Goal: Information Seeking & Learning: Learn about a topic

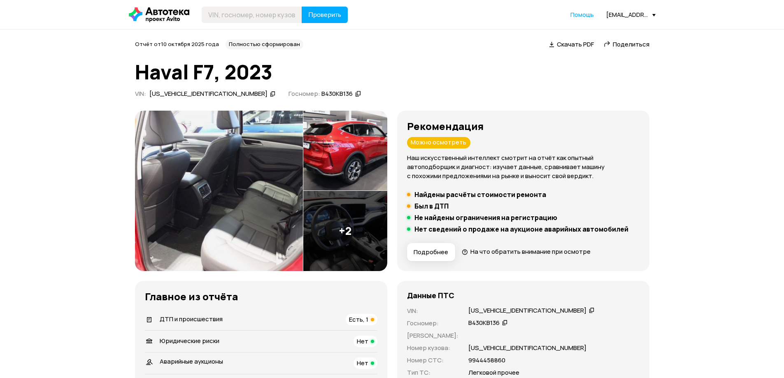
click at [254, 193] on img at bounding box center [219, 191] width 168 height 161
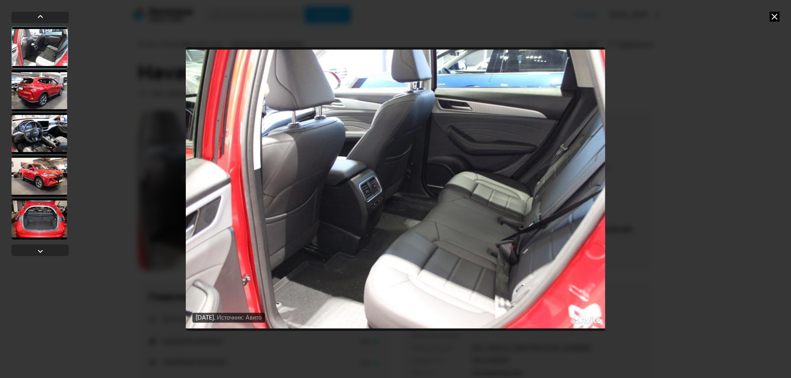
click at [33, 86] on div at bounding box center [40, 90] width 56 height 41
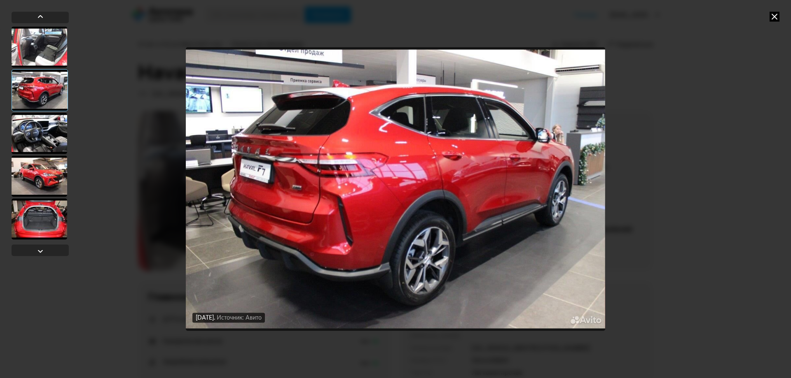
click at [773, 14] on icon at bounding box center [774, 17] width 10 height 10
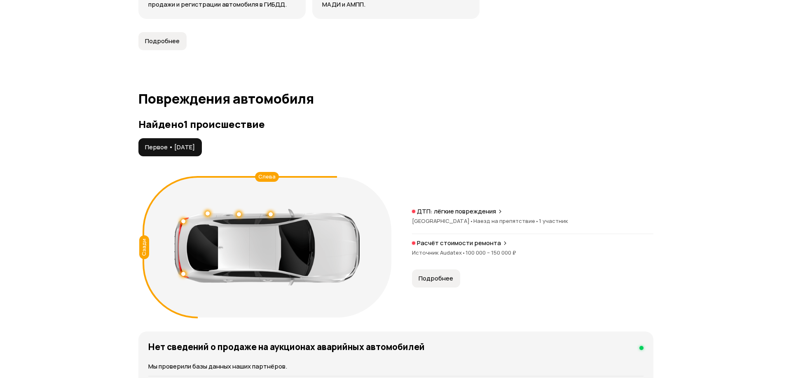
scroll to position [782, 0]
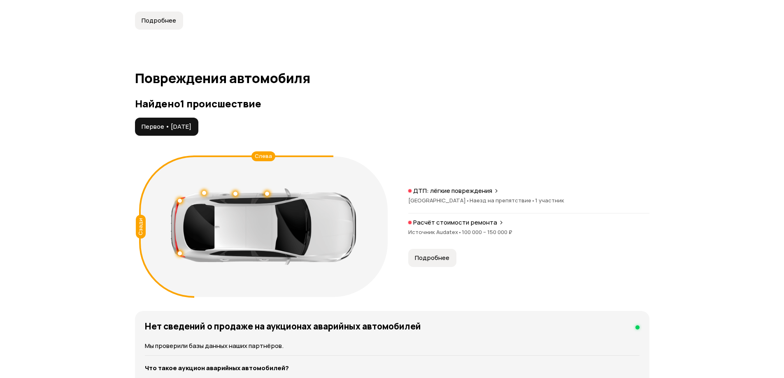
click at [433, 264] on button "Подробнее" at bounding box center [432, 258] width 48 height 18
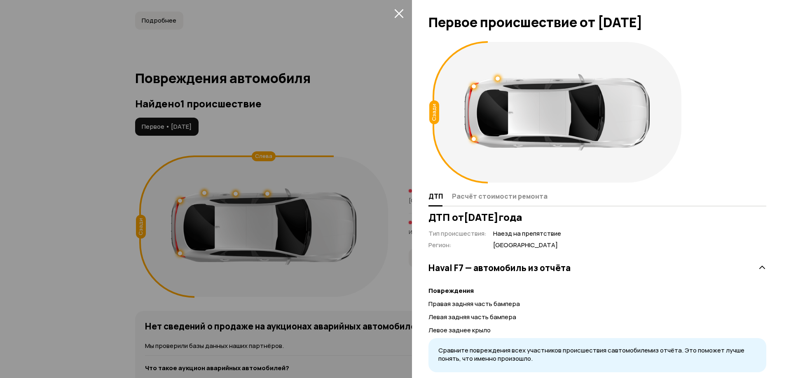
scroll to position [21, 0]
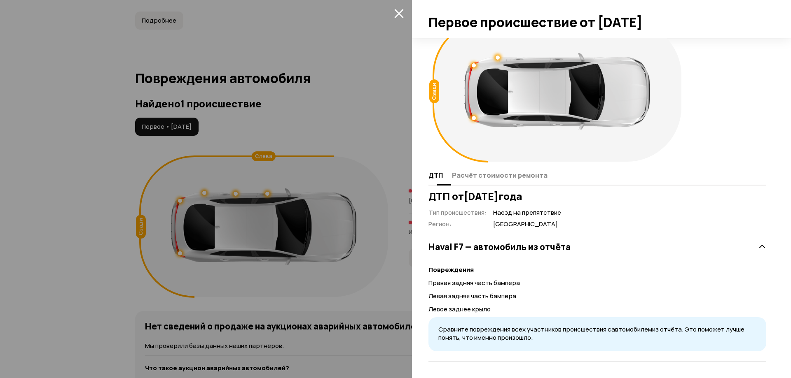
click at [497, 176] on span "Расчёт стоимости ремонта" at bounding box center [500, 175] width 96 height 8
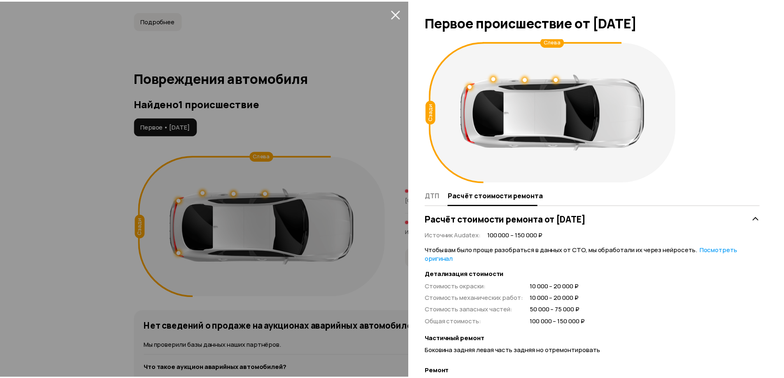
scroll to position [0, 0]
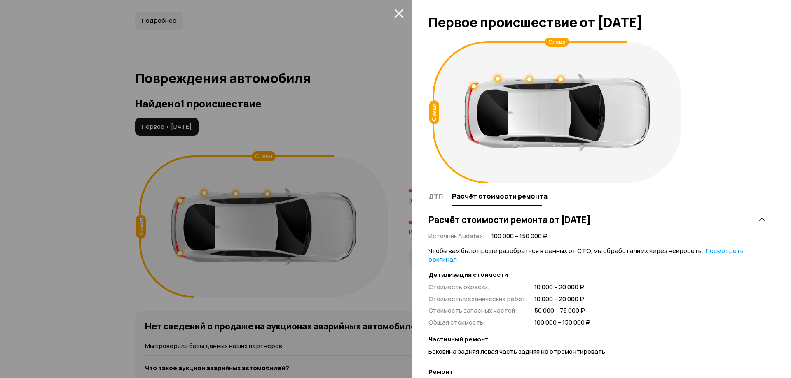
click at [393, 17] on button "закрыть" at bounding box center [398, 13] width 13 height 13
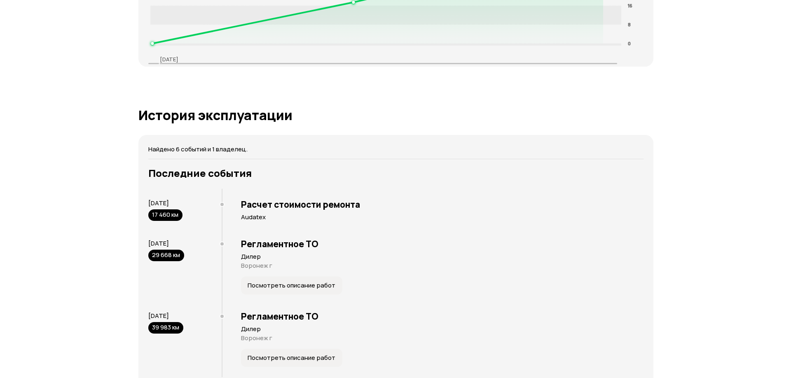
scroll to position [1524, 0]
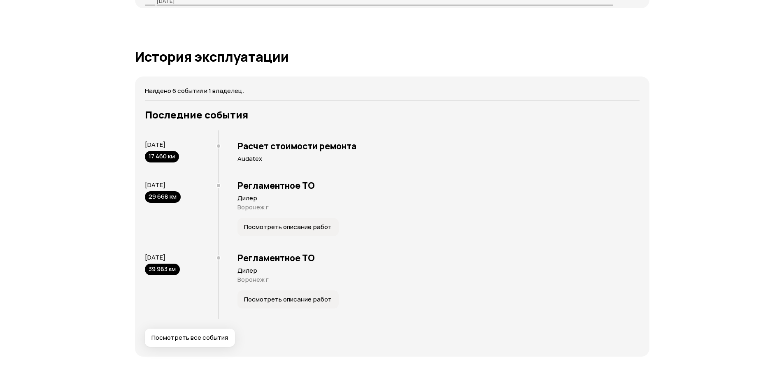
click at [212, 318] on div "[DATE] 39 983 км" at bounding box center [181, 283] width 73 height 72
click at [214, 323] on div "Последние события [DATE] 17 460 км Расчет стоимости ремонта Audatex [DATE] 29 6…" at bounding box center [392, 228] width 495 height 238
click at [212, 335] on span "Посмотреть все события" at bounding box center [190, 338] width 77 height 8
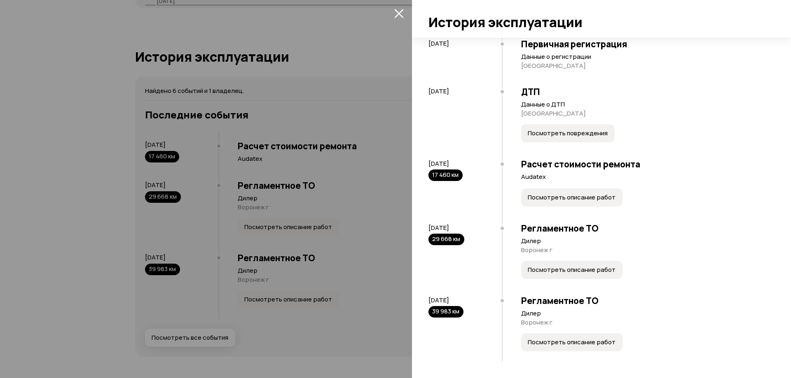
scroll to position [153, 0]
click at [558, 197] on span "Посмотреть описание работ" at bounding box center [571, 198] width 88 height 8
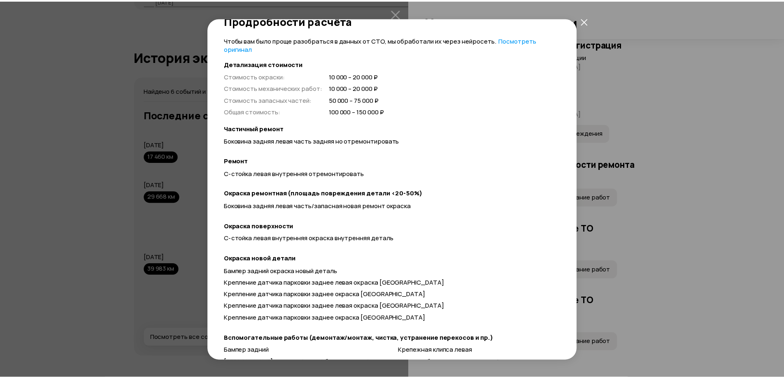
scroll to position [0, 0]
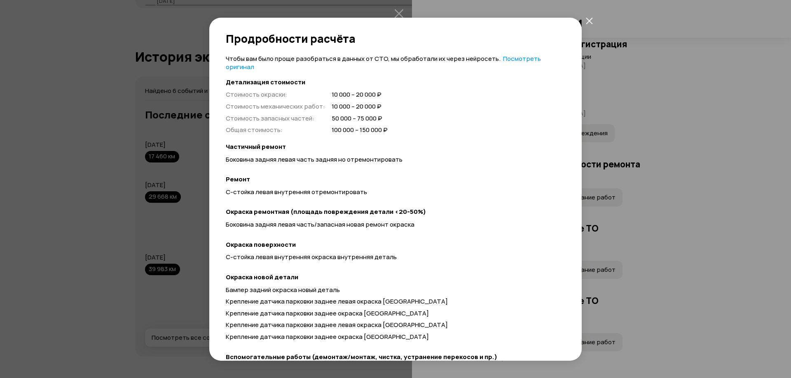
click at [586, 21] on icon "закрыть" at bounding box center [589, 20] width 7 height 7
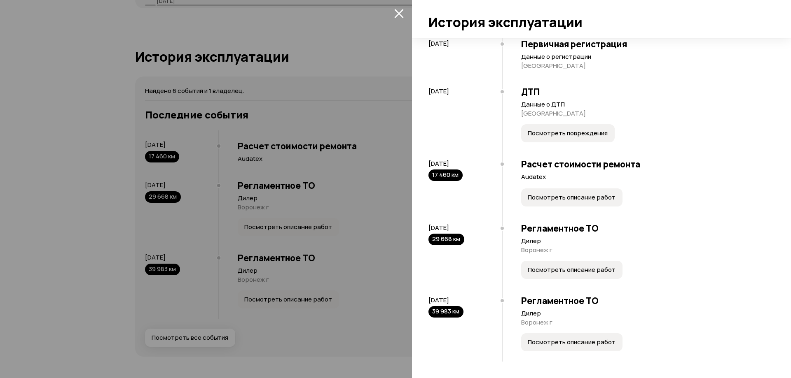
click at [401, 12] on icon "закрыть" at bounding box center [398, 13] width 9 height 9
